Goal: Communication & Community: Participate in discussion

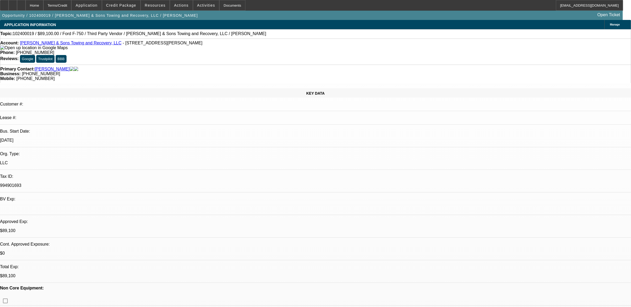
select select "0.1"
select select "2"
select select "0"
select select "0.1"
select select "2"
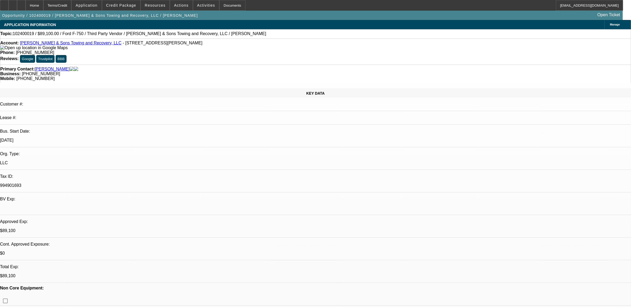
select select "0.1"
select select "2"
select select "0.1"
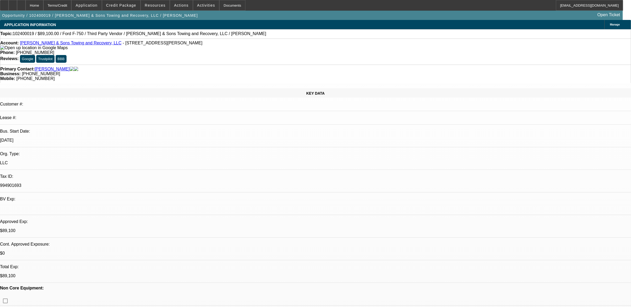
select select "2"
select select "0.1"
select select "1"
select select "2"
select select "6"
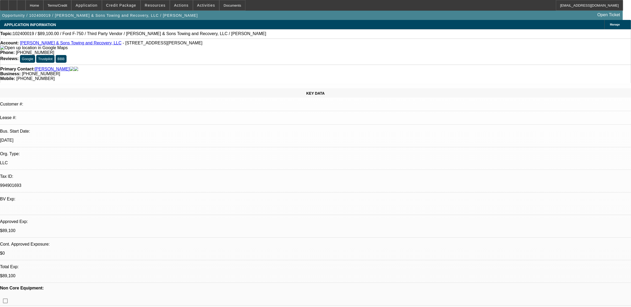
select select "1"
select select "2"
select select "4"
select select "1"
select select "2"
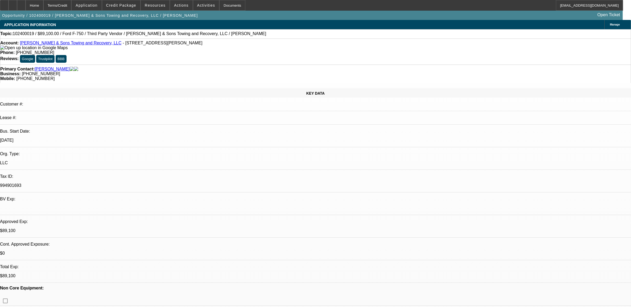
select select "4"
select select "1"
select select "2"
select select "4"
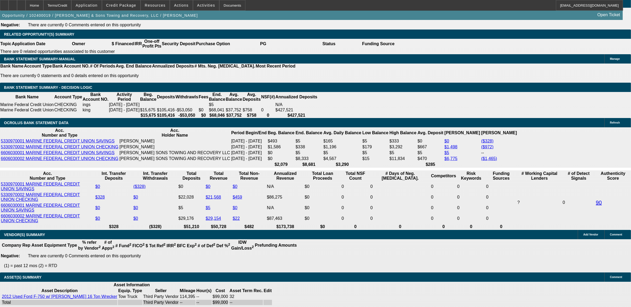
scroll to position [865, 0]
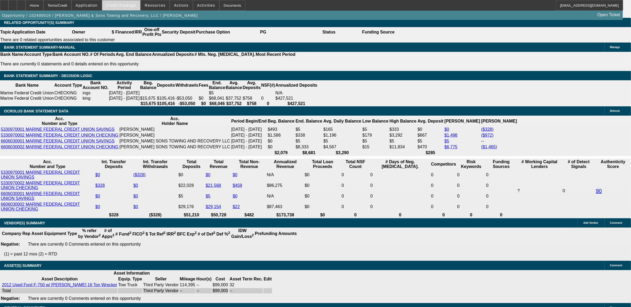
click at [120, 3] on span at bounding box center [121, 5] width 38 height 13
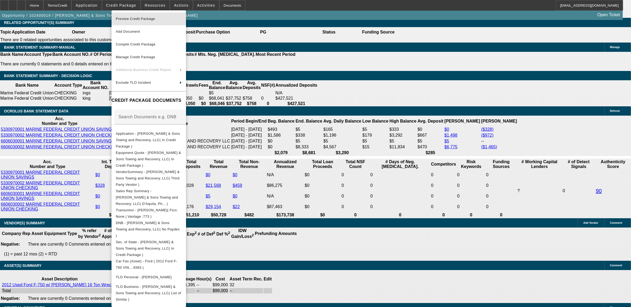
click at [134, 16] on span "Preview Credit Package" at bounding box center [149, 19] width 66 height 6
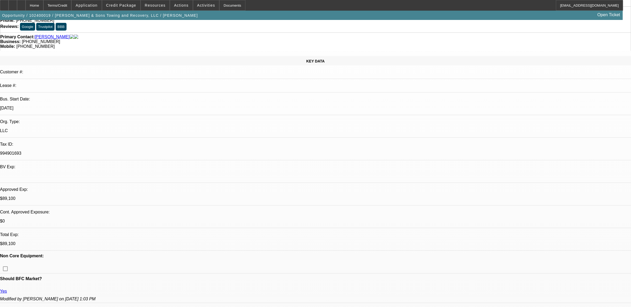
scroll to position [0, 0]
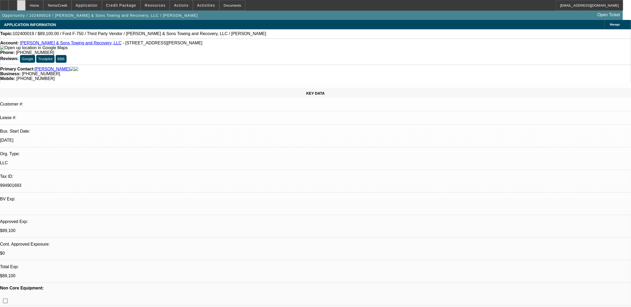
click at [21, 3] on icon at bounding box center [21, 3] width 0 height 0
select select "0.1"
select select "2"
select select "0"
select select "0.1"
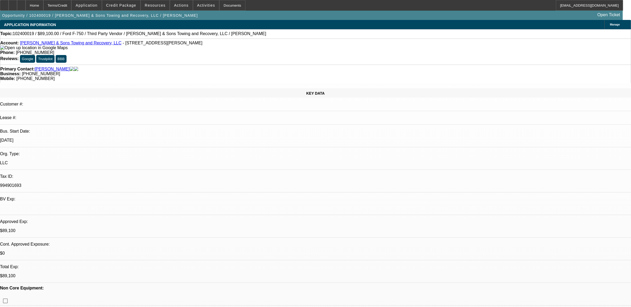
select select "2"
select select "0.1"
select select "2"
select select "0.1"
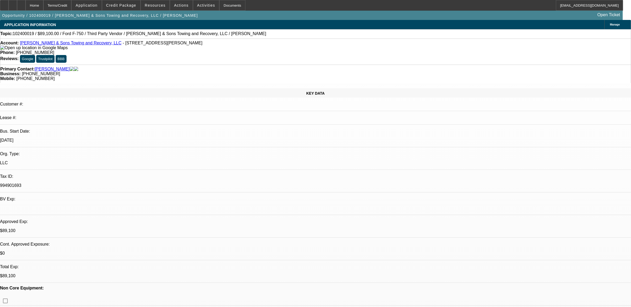
select select "0.1"
select select "2"
select select "0.1"
select select "1"
select select "2"
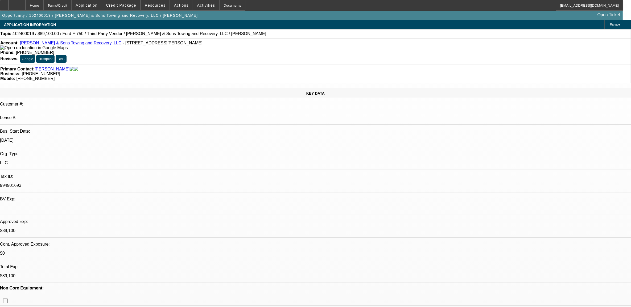
select select "6"
select select "1"
select select "2"
select select "4"
select select "1"
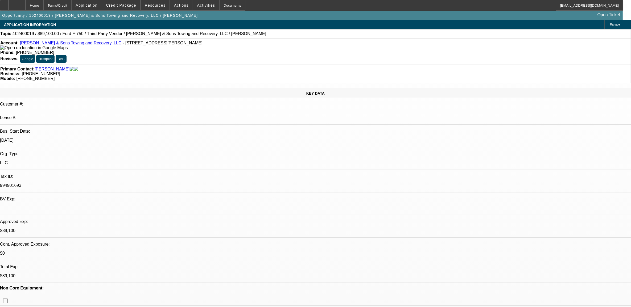
select select "2"
select select "4"
select select "1"
select select "2"
select select "4"
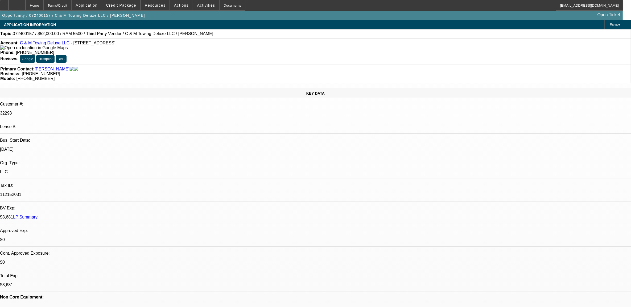
select select "0"
select select "2"
select select "0.1"
select select "0"
select select "2"
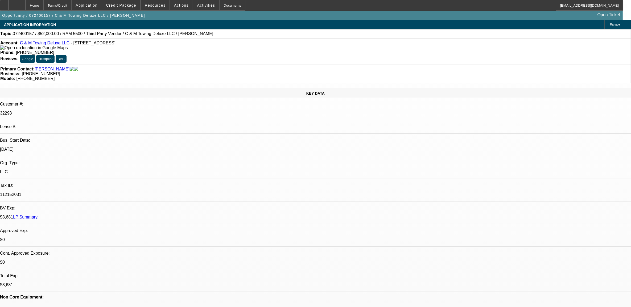
select select "0.1"
select select "0"
select select "2"
select select "0.1"
select select "0"
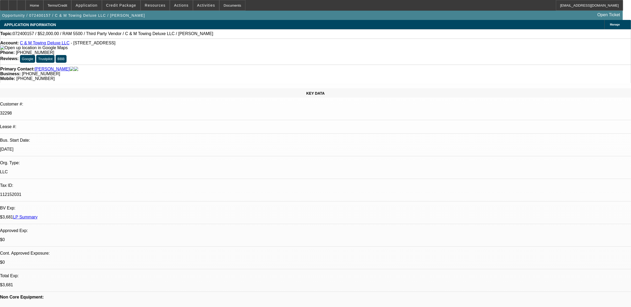
select select "0"
select select "1"
select select "2"
select select "4"
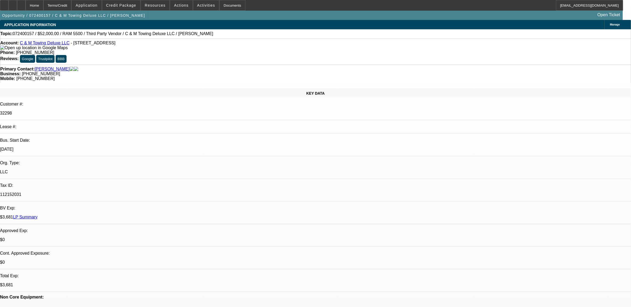
select select "1"
select select "2"
select select "4"
select select "1"
select select "2"
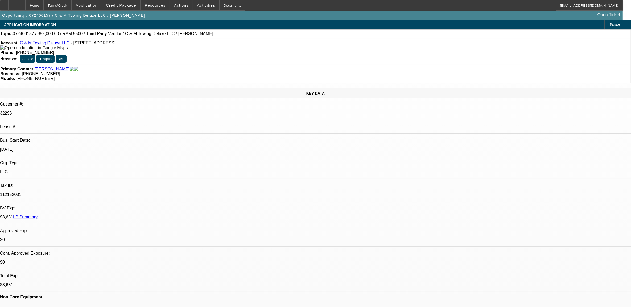
select select "4"
select select "1"
select select "6"
click at [38, 215] on link "LP Summary" at bounding box center [25, 217] width 24 height 5
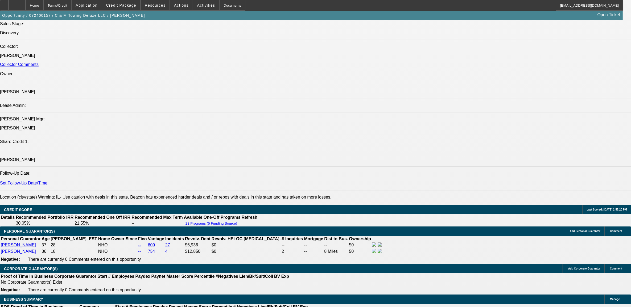
scroll to position [565, 0]
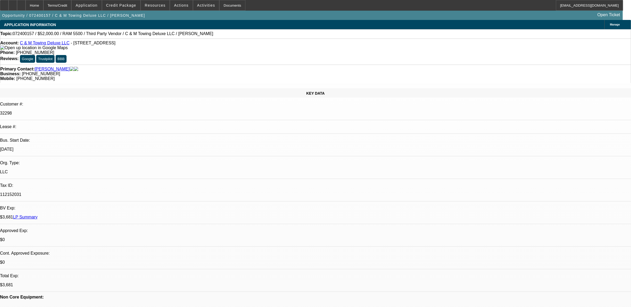
select select "0"
select select "2"
select select "0.1"
select select "0"
select select "2"
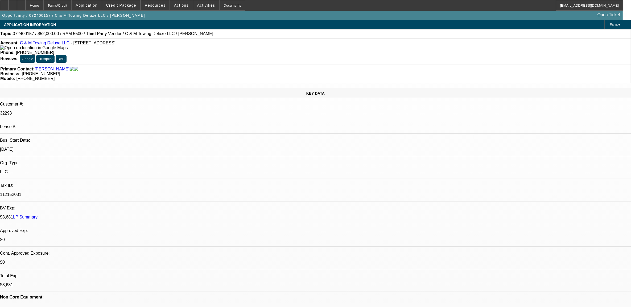
select select "0.1"
select select "0"
select select "2"
select select "0.1"
select select "0"
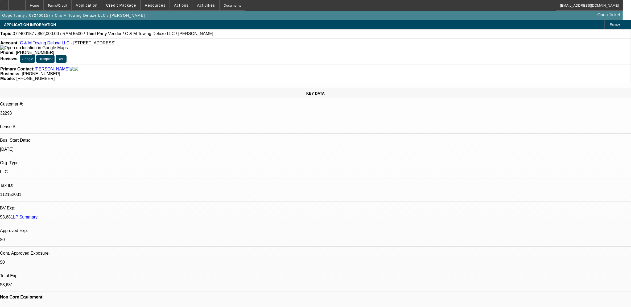
select select "0"
select select "1"
select select "2"
select select "4"
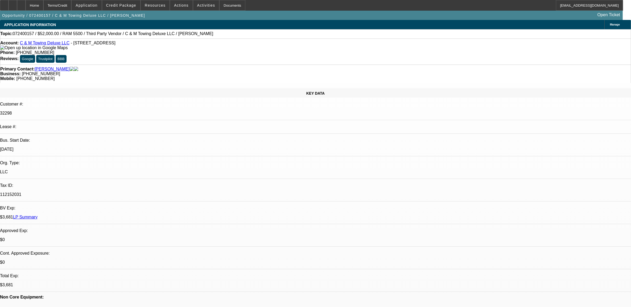
select select "1"
select select "2"
select select "4"
select select "1"
select select "2"
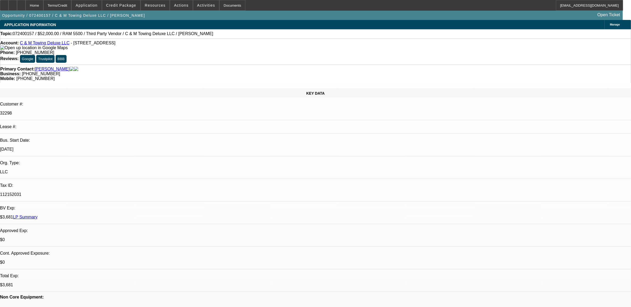
select select "4"
select select "1"
select select "6"
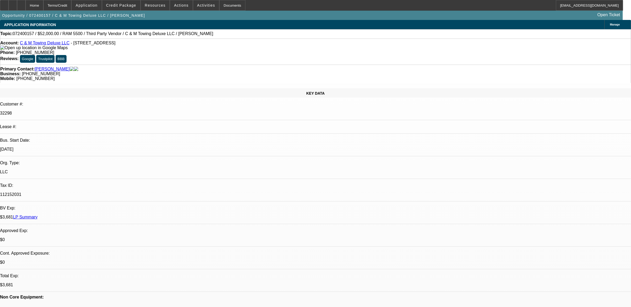
radio input "true"
paste textarea "8.26, just paid off truck. Few months and then start looking"
type textarea "8.26, just paid off truck. Few months and then start looking"
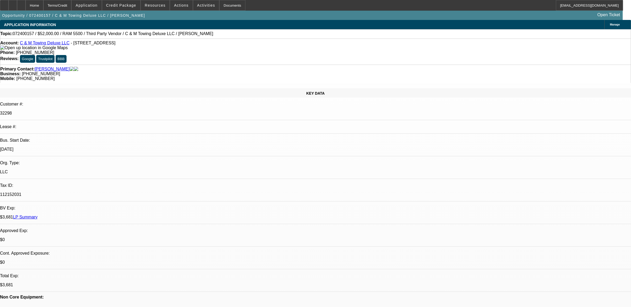
radio input "true"
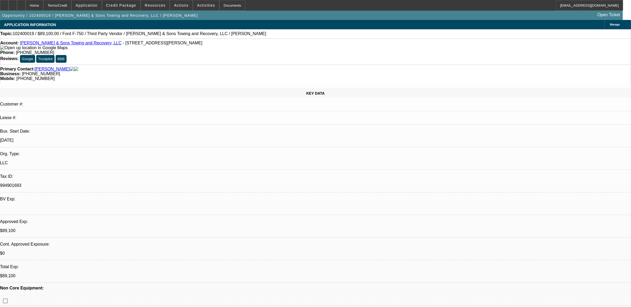
select select "0.1"
select select "2"
select select "0"
select select "0.1"
select select "2"
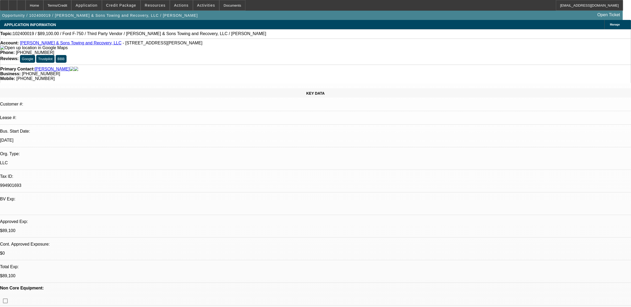
select select "0.1"
select select "2"
select select "0.1"
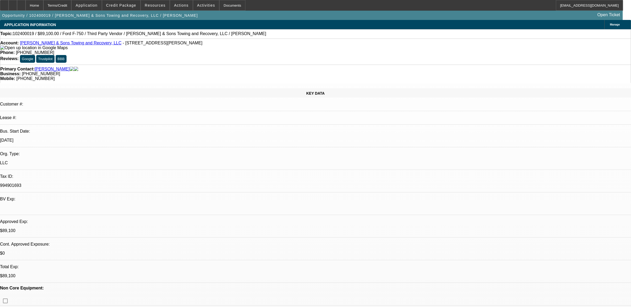
select select "2"
select select "0.1"
select select "1"
select select "2"
select select "6"
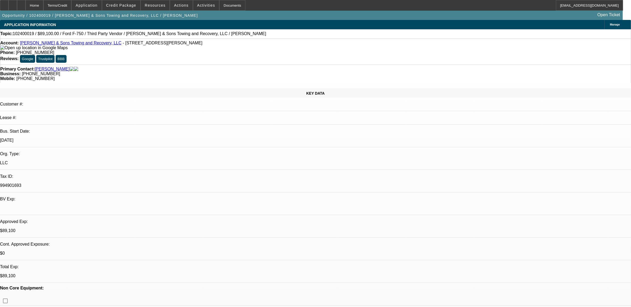
select select "1"
select select "2"
select select "4"
select select "1"
select select "2"
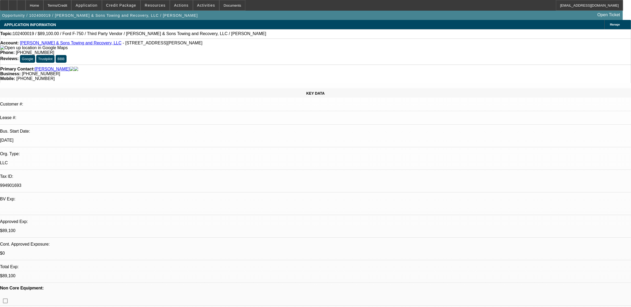
select select "4"
select select "1"
select select "2"
select select "4"
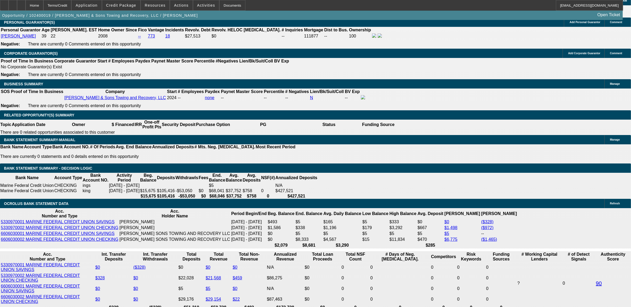
scroll to position [865, 0]
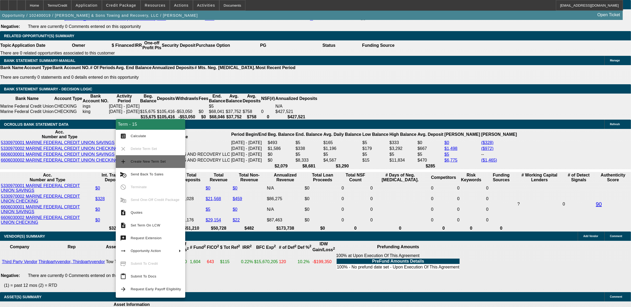
click at [152, 163] on span "Create New Term Set" at bounding box center [156, 162] width 50 height 6
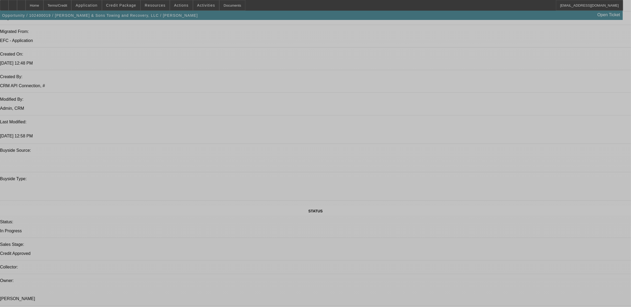
select select "0.1"
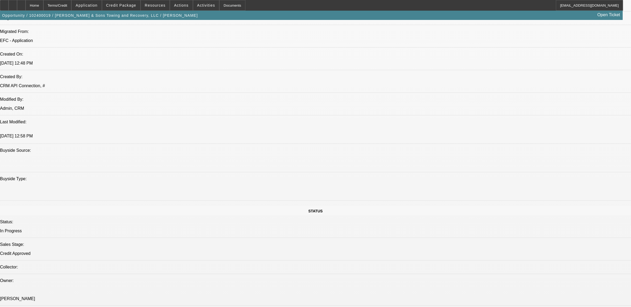
select select "2"
select select "0"
select select "0.1"
select select "2"
select select "0"
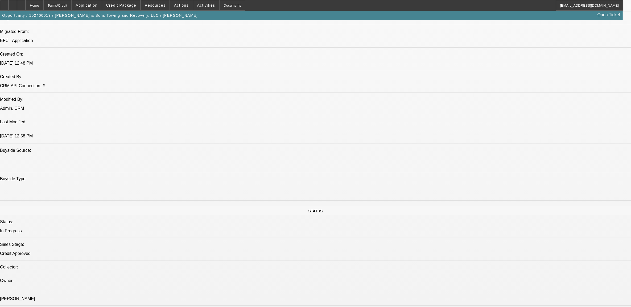
select select "0.1"
select select "2"
select select "0.1"
select select "2"
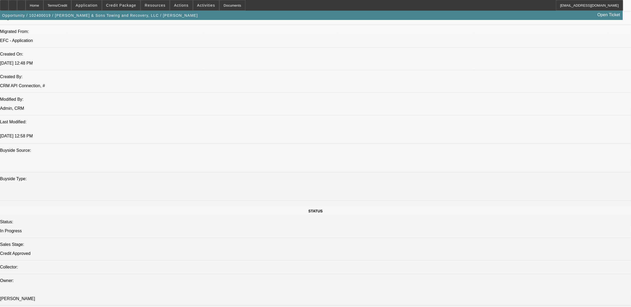
select select "0.1"
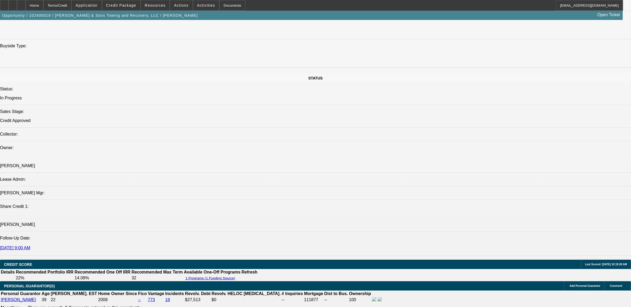
select select "1"
select select "2"
select select "6"
select select "1"
select select "2"
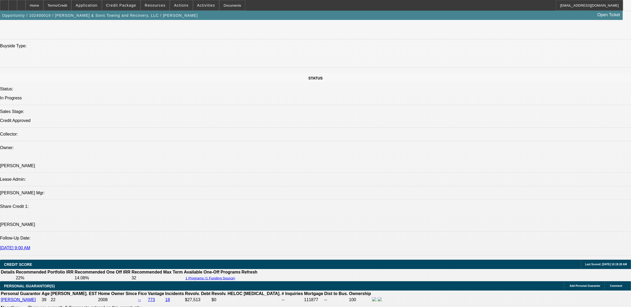
select select "6"
select select "1"
select select "2"
select select "4"
select select "1"
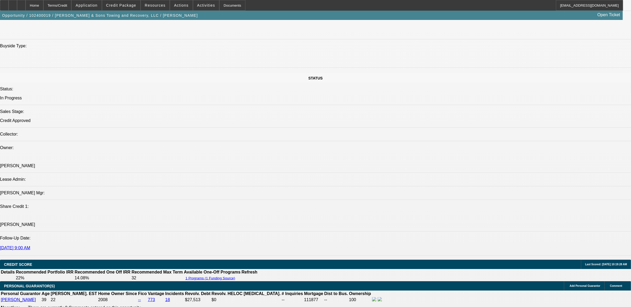
select select "2"
select select "4"
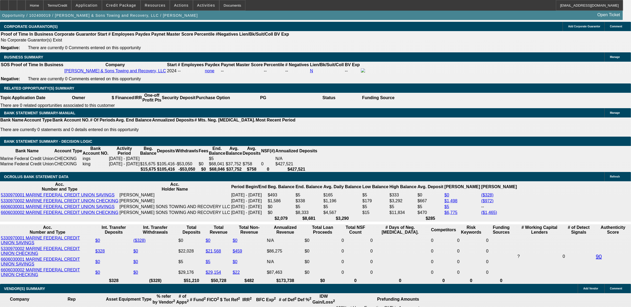
scroll to position [854, 0]
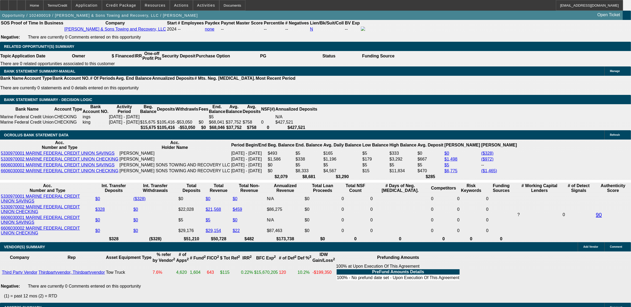
type input "UNKNOWN"
type input "36"
type input "$61,390.90"
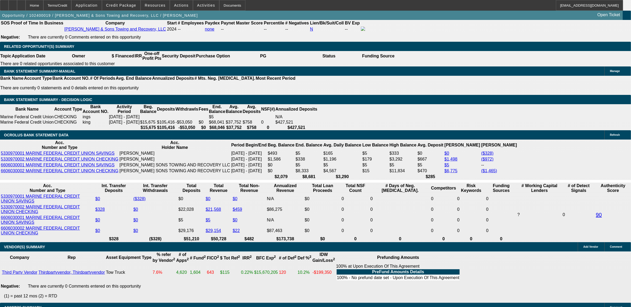
type input "$30,695.45"
type input "$6,622.56"
type input "$3,311.28"
type input "36"
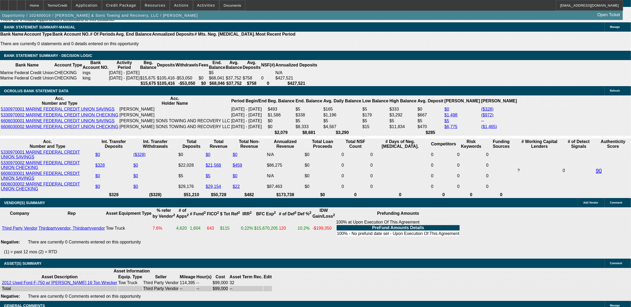
scroll to position [898, 0]
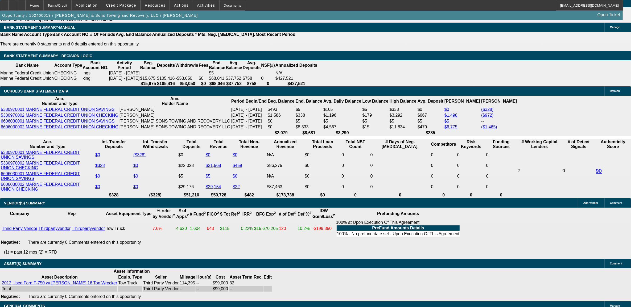
select select "0"
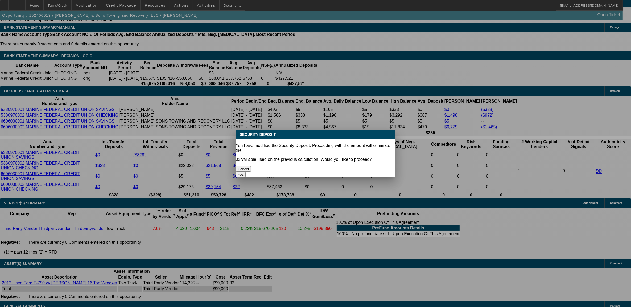
scroll to position [0, 0]
click at [246, 172] on button "Yes" at bounding box center [241, 175] width 10 height 6
type input "$0.00"
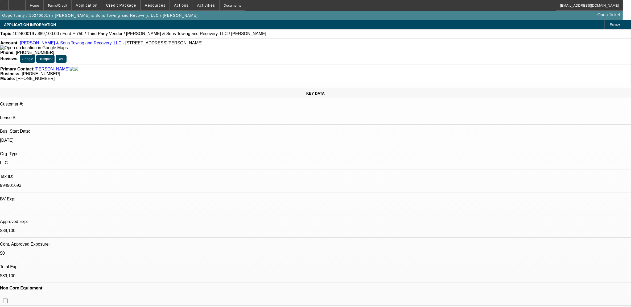
scroll to position [898, 0]
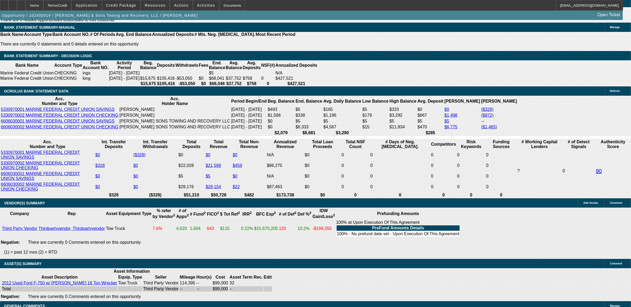
type input "$40,000.00"
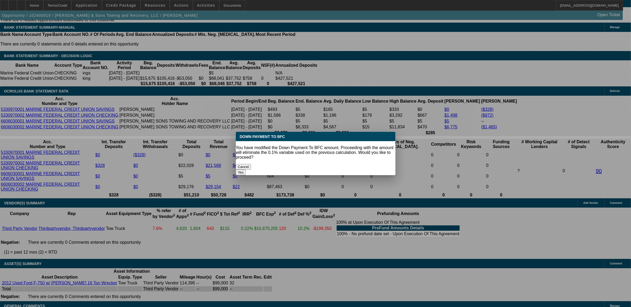
click at [38, 168] on body "Home Terms/Credit Application Credit Package Resources Actions Activities Docum…" at bounding box center [315, 152] width 631 height 2100
click at [246, 170] on button "Yes" at bounding box center [241, 173] width 10 height 6
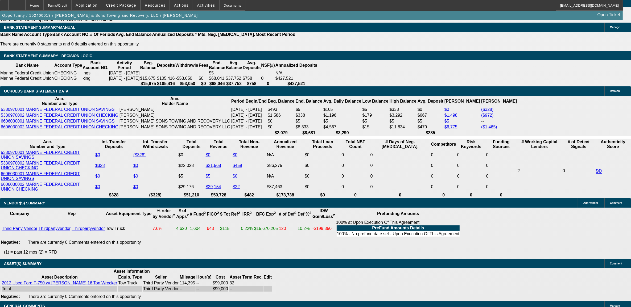
select select "0"
type input "$2,192.65"
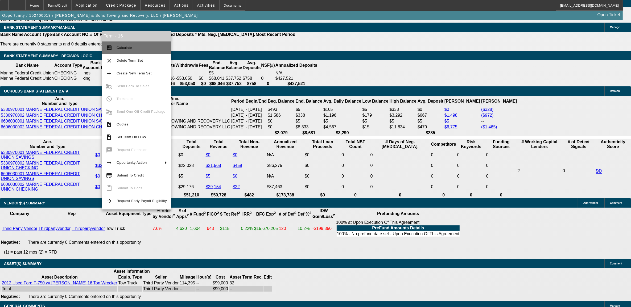
click at [139, 53] on button "calculate Calculate" at bounding box center [136, 48] width 69 height 13
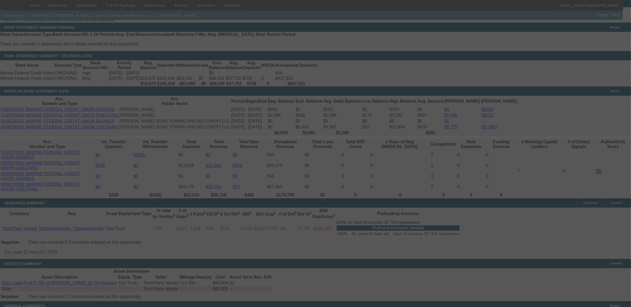
select select "0"
select select "2"
select select "0"
select select "6"
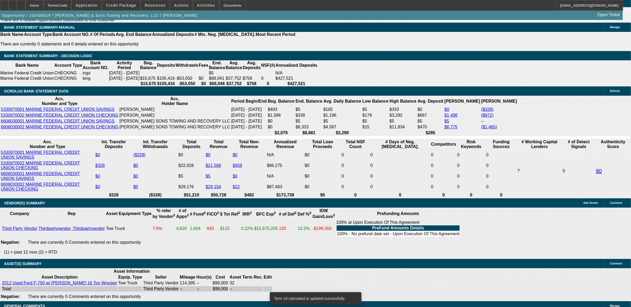
drag, startPoint x: 134, startPoint y: 145, endPoint x: 137, endPoint y: 143, distance: 3.7
type input "1"
type input "UNKNOWN"
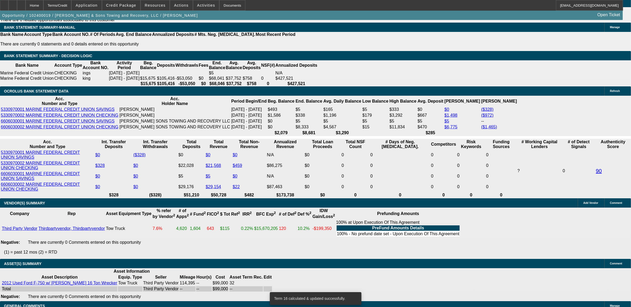
type input "$1,664.28"
type input "17"
type input "$2,103.51"
type input "17"
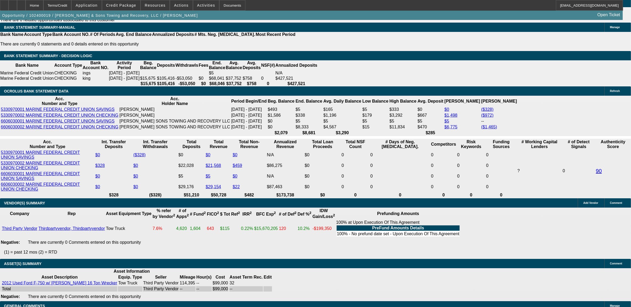
type input "20"
type input "2095"
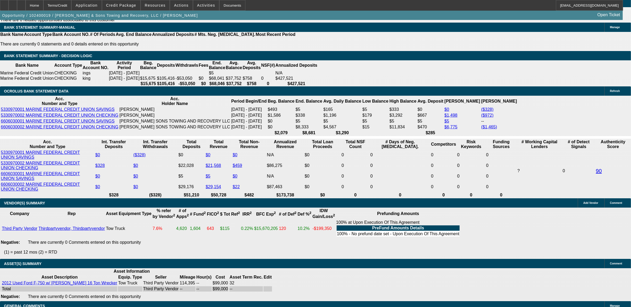
type input "16.7"
type input "$2,095.00"
drag, startPoint x: 83, startPoint y: 196, endPoint x: 88, endPoint y: 203, distance: 8.9
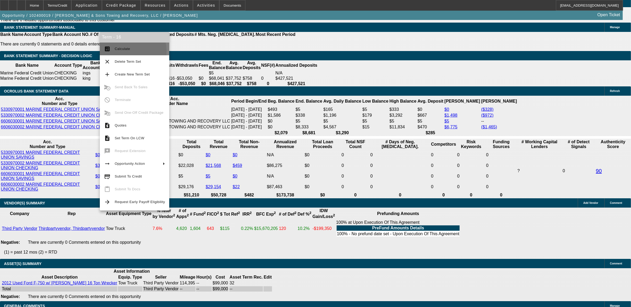
click at [117, 52] on button "calculate Calculate" at bounding box center [134, 49] width 69 height 13
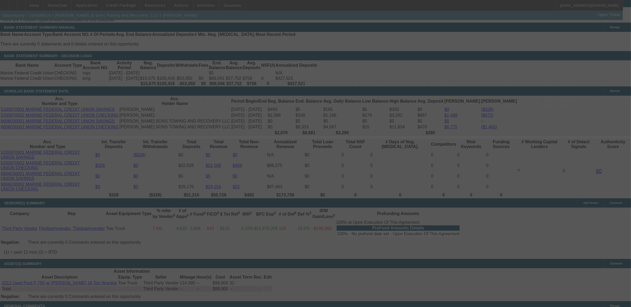
select select "0"
select select "2"
select select "0"
select select "6"
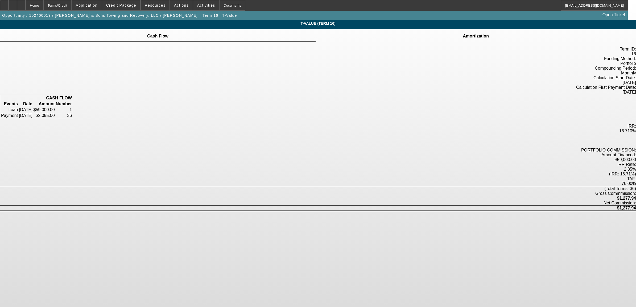
click at [462, 33] on td at bounding box center [475, 33] width 27 height 1
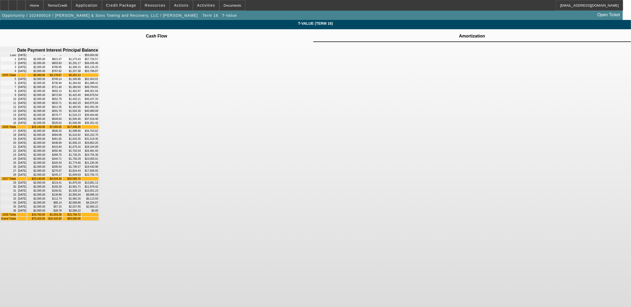
scroll to position [45, 0]
click at [43, 4] on div "Home" at bounding box center [35, 5] width 18 height 11
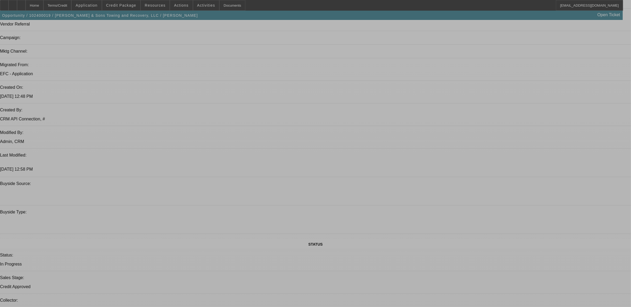
select select "0"
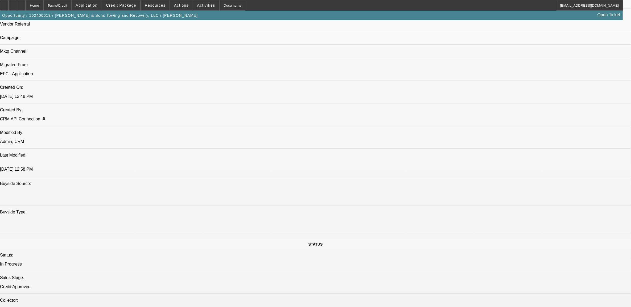
select select "0"
select select "2"
select select "0"
select select "6"
select select "0.1"
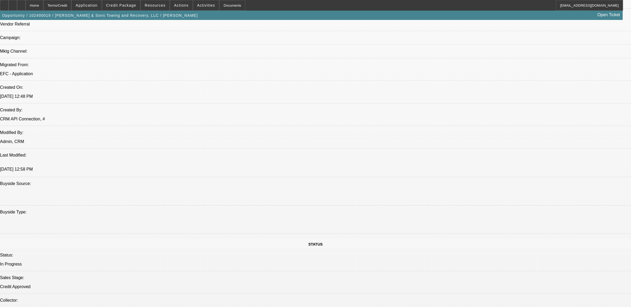
select select "2"
select select "0"
select select "6"
select select "0.1"
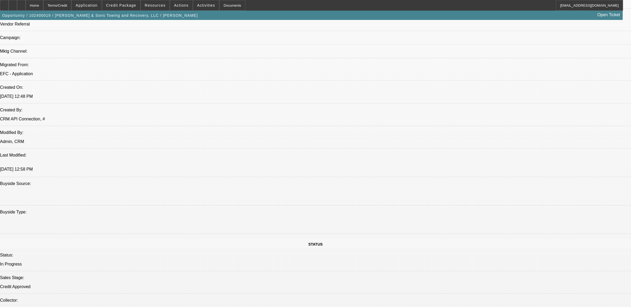
select select "2"
select select "0.1"
select select "4"
select select "0.1"
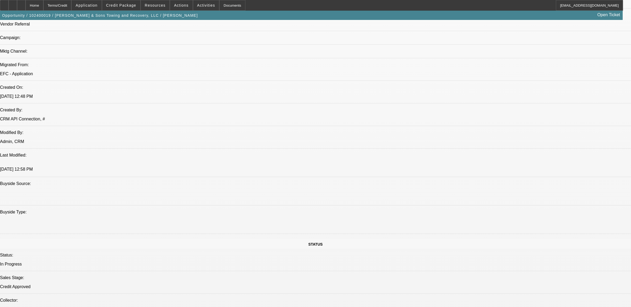
select select "2"
select select "0.1"
select select "4"
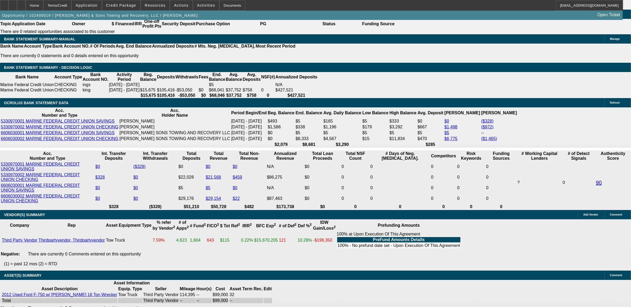
scroll to position [887, 0]
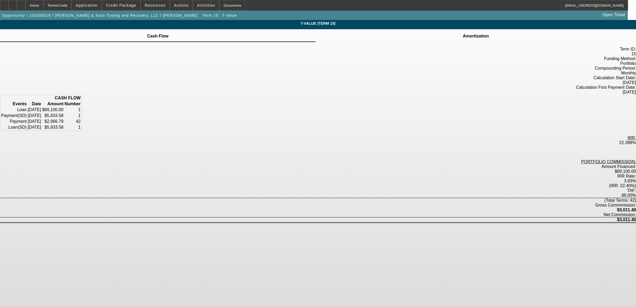
click at [381, 39] on div "Amortization" at bounding box center [476, 35] width 320 height 13
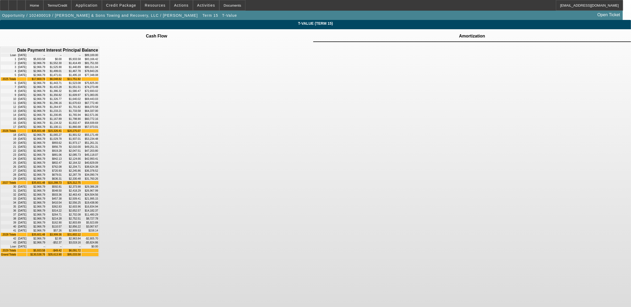
scroll to position [107, 0]
click at [43, 3] on div "Home" at bounding box center [35, 5] width 18 height 11
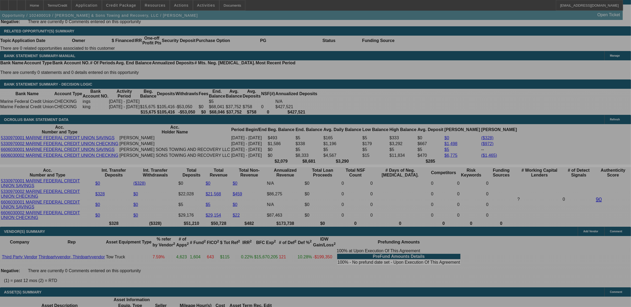
select select "0"
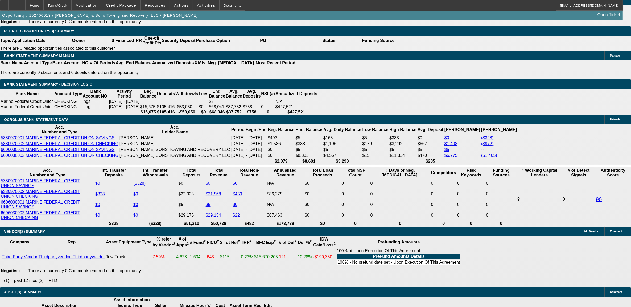
select select "0"
select select "2"
select select "0"
select select "6"
select select "0.1"
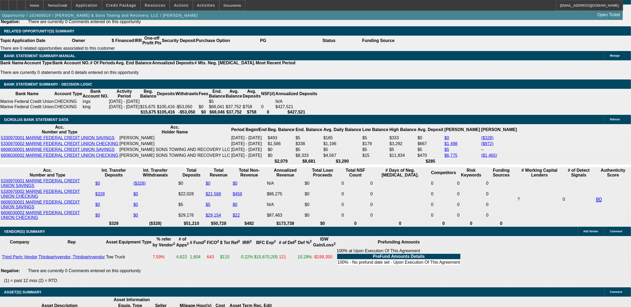
select select "2"
select select "0"
select select "6"
select select "0.1"
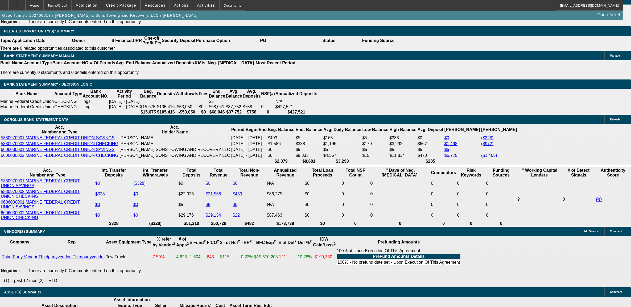
select select "2"
select select "0.1"
select select "4"
select select "0.1"
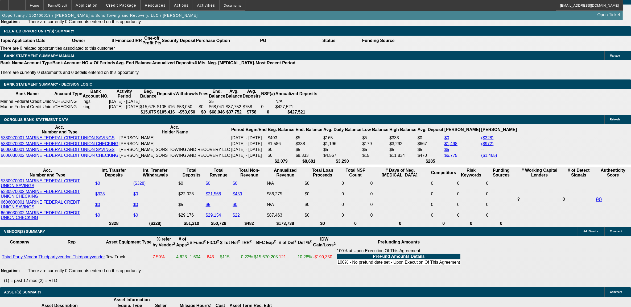
select select "2"
select select "0.1"
select select "4"
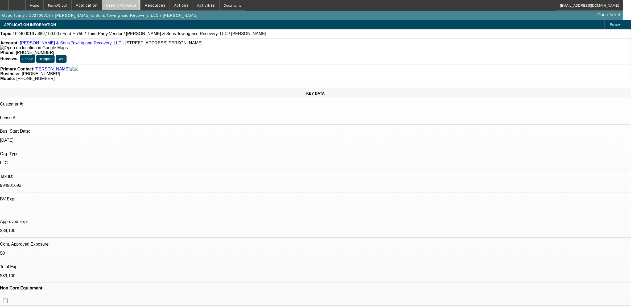
click at [129, 7] on span "Credit Package" at bounding box center [121, 5] width 30 height 4
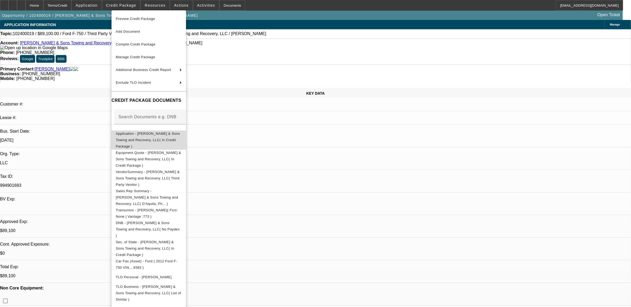
click at [151, 136] on span "Application - Smith & Sons Towing and Recovery, LLC( In Credit Package )" at bounding box center [148, 139] width 64 height 17
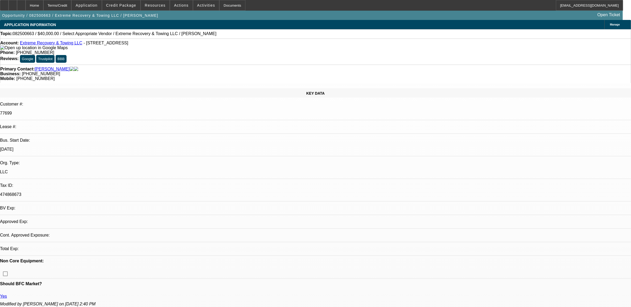
select select "0"
select select "2"
select select "0.1"
select select "1"
select select "2"
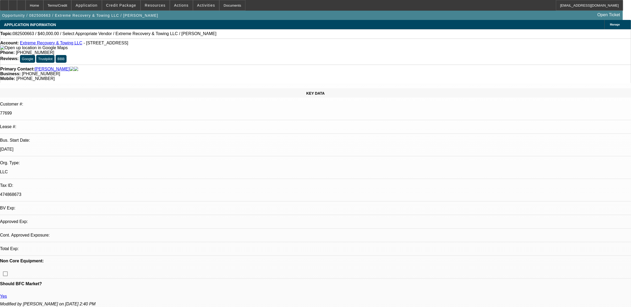
select select "4"
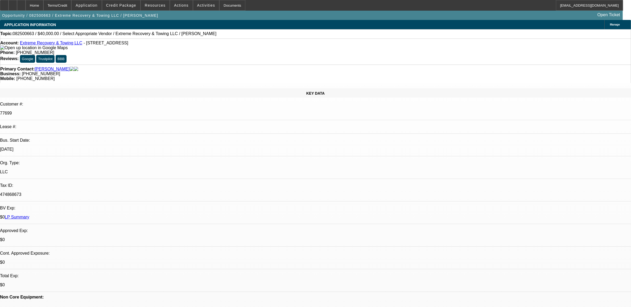
click at [503, 83] on span "Reply All" at bounding box center [504, 80] width 14 height 6
